Goal: Task Accomplishment & Management: Manage account settings

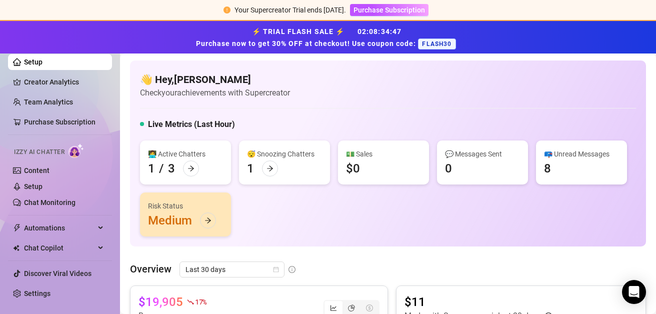
scroll to position [250, 0]
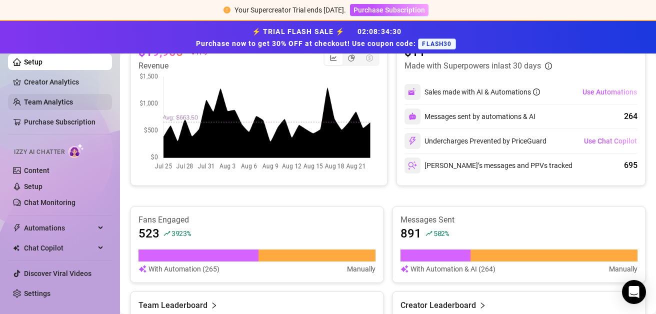
click at [64, 106] on link "Team Analytics" at bounding box center [48, 102] width 49 height 8
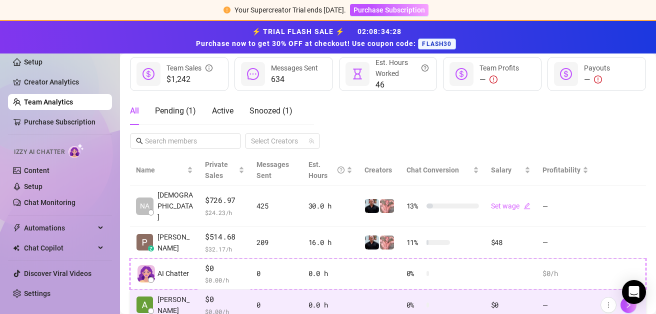
scroll to position [191, 0]
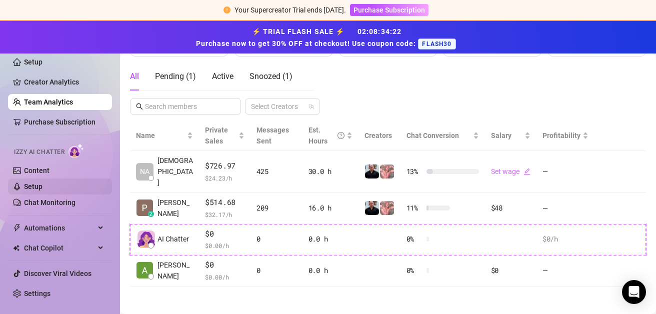
click at [43, 187] on link "Setup" at bounding box center [33, 187] width 19 height 8
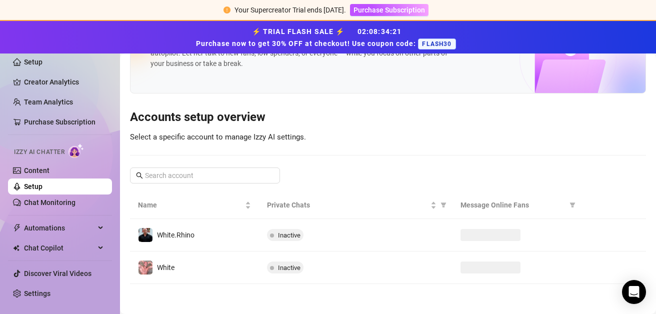
scroll to position [52, 0]
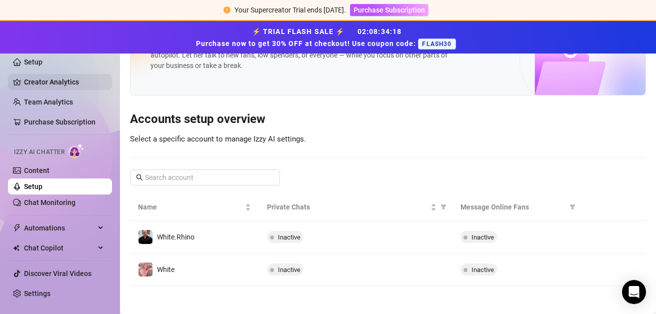
drag, startPoint x: 12, startPoint y: 95, endPoint x: 25, endPoint y: 75, distance: 23.9
click at [30, 64] on link "Setup" at bounding box center [33, 62] width 19 height 8
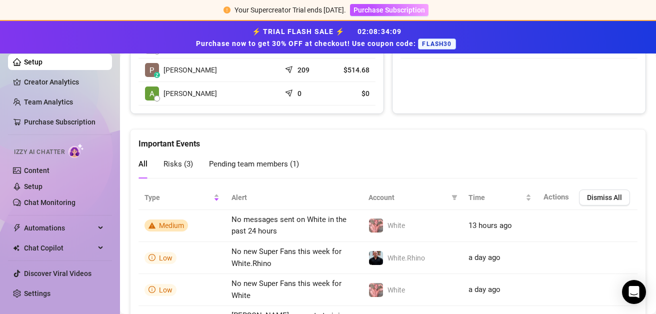
scroll to position [609, 0]
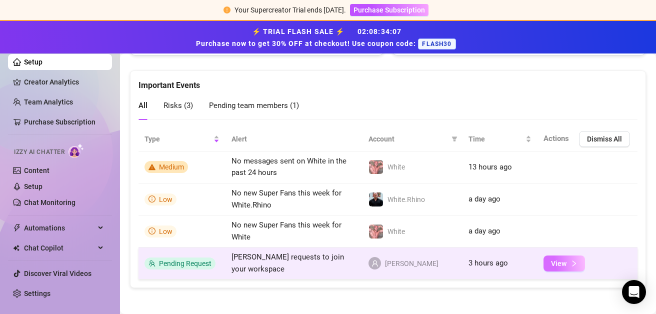
click at [544, 258] on button "View" at bounding box center [565, 264] width 42 height 16
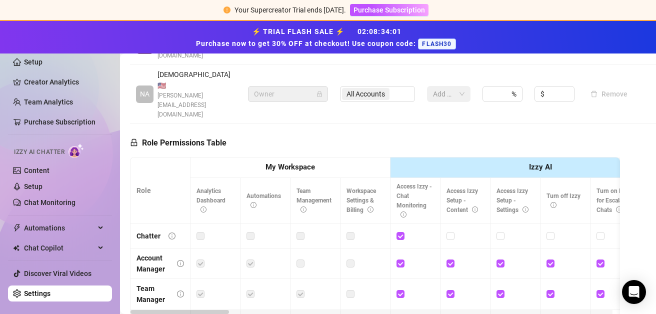
scroll to position [228, 0]
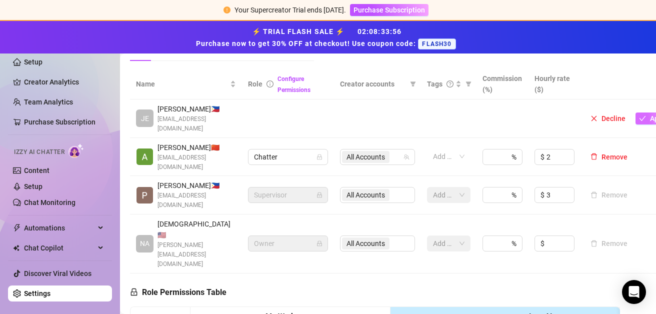
click at [641, 115] on icon "check" at bounding box center [642, 118] width 7 height 7
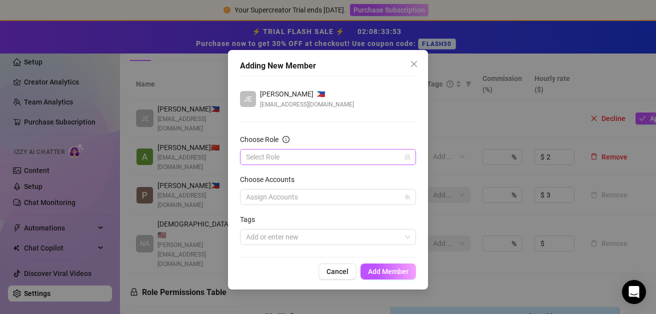
click at [360, 153] on input "Choose Role" at bounding box center [323, 157] width 155 height 15
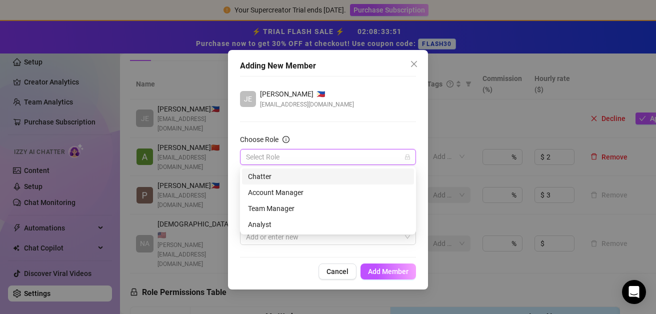
click at [350, 169] on div "Chatter" at bounding box center [328, 177] width 172 height 16
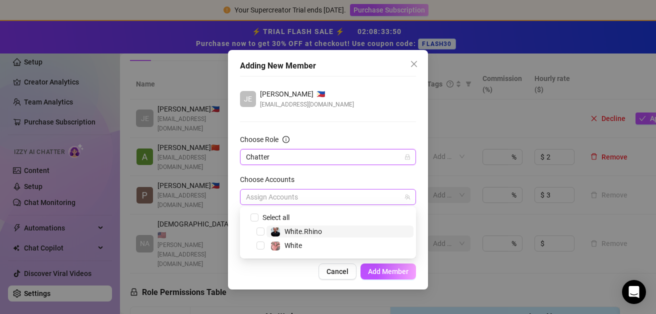
click at [357, 198] on div at bounding box center [323, 197] width 162 height 14
click at [253, 216] on input "Select all" at bounding box center [254, 217] width 7 height 7
checkbox input "true"
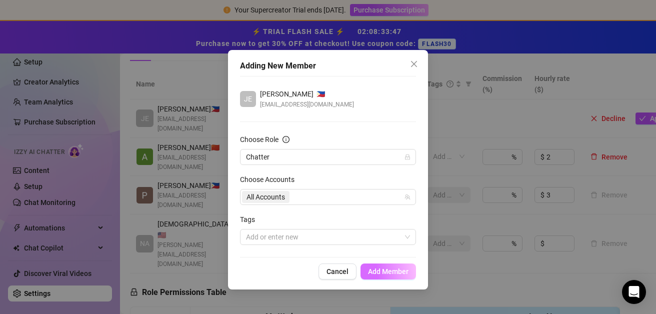
click at [371, 269] on span "Add Member" at bounding box center [388, 272] width 41 height 8
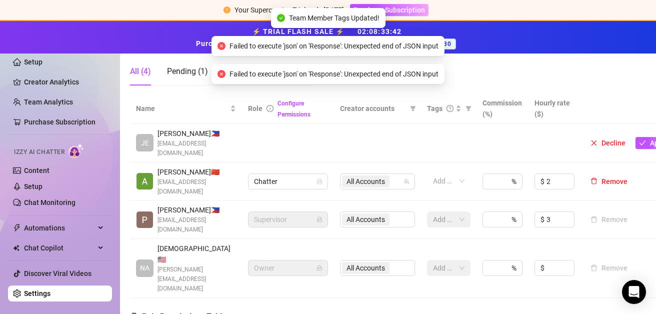
scroll to position [177, 0]
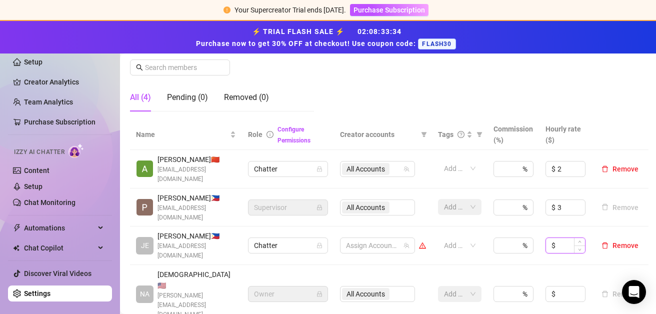
click at [570, 238] on input at bounding box center [572, 245] width 28 height 15
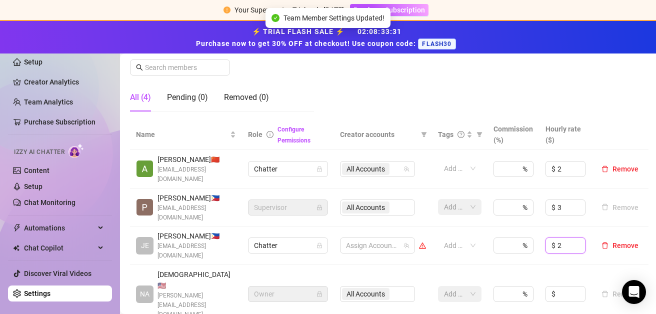
type input "2"
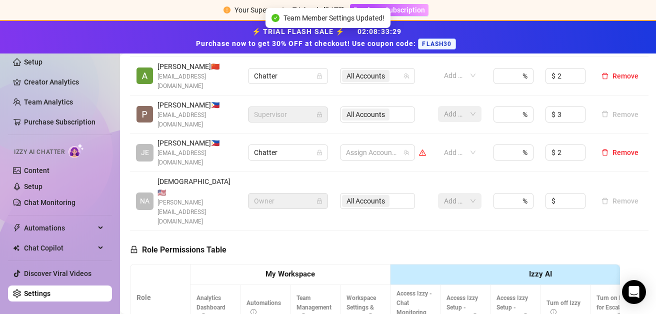
scroll to position [277, 0]
